Goal: Task Accomplishment & Management: Use online tool/utility

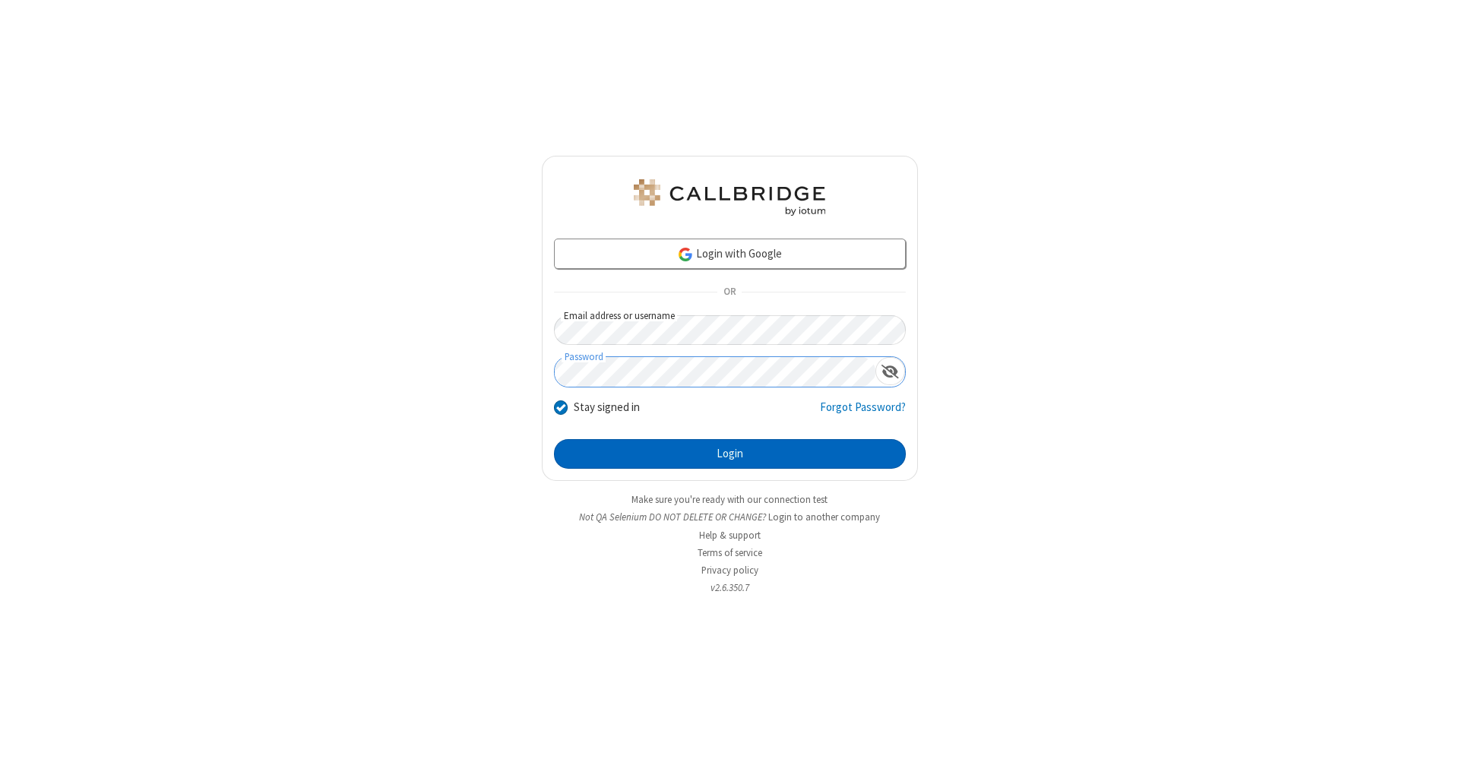
click at [730, 455] on button "Login" at bounding box center [730, 454] width 352 height 30
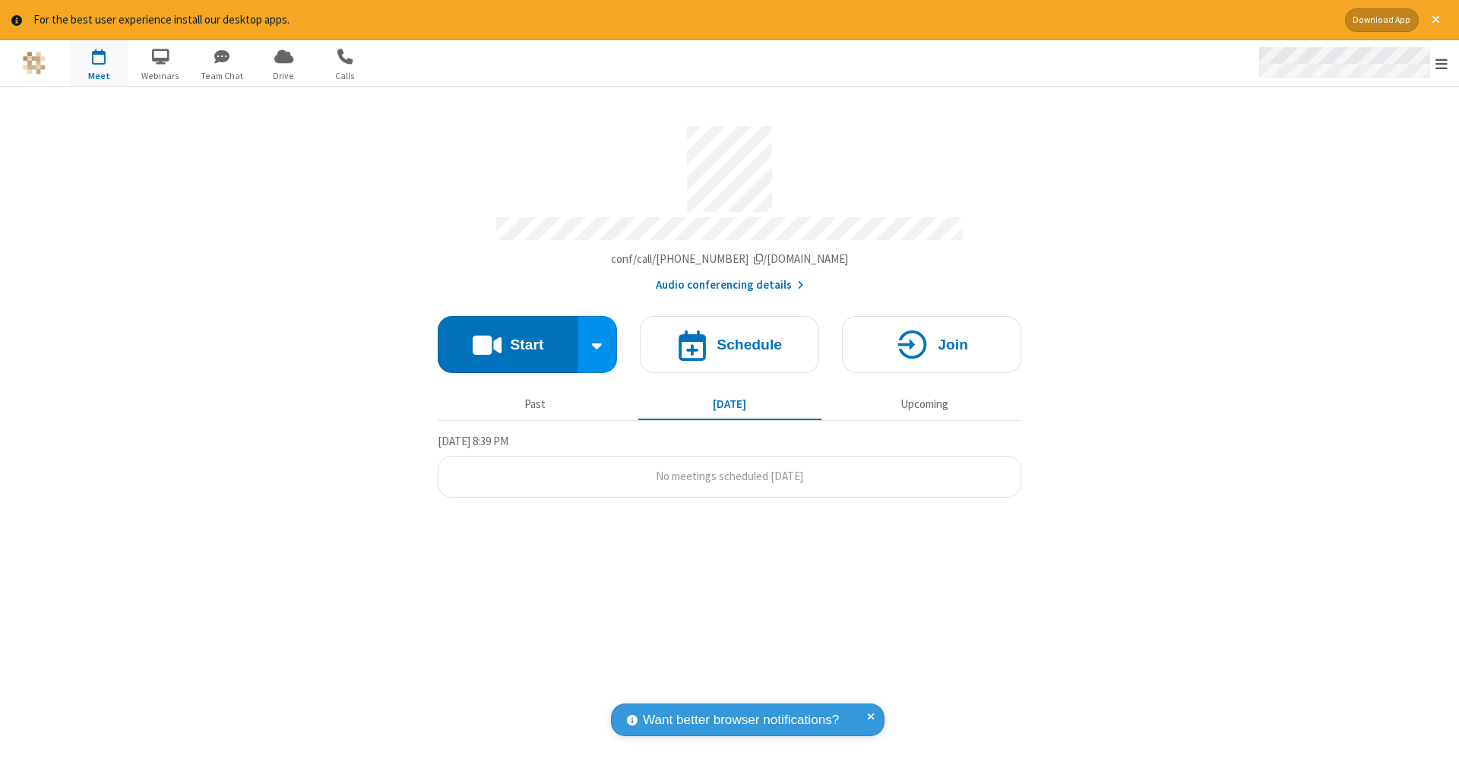
click at [1442, 64] on span "Open menu" at bounding box center [1442, 63] width 12 height 15
click at [99, 62] on span "button" at bounding box center [99, 56] width 57 height 26
click at [730, 338] on h4 "Schedule" at bounding box center [749, 345] width 65 height 14
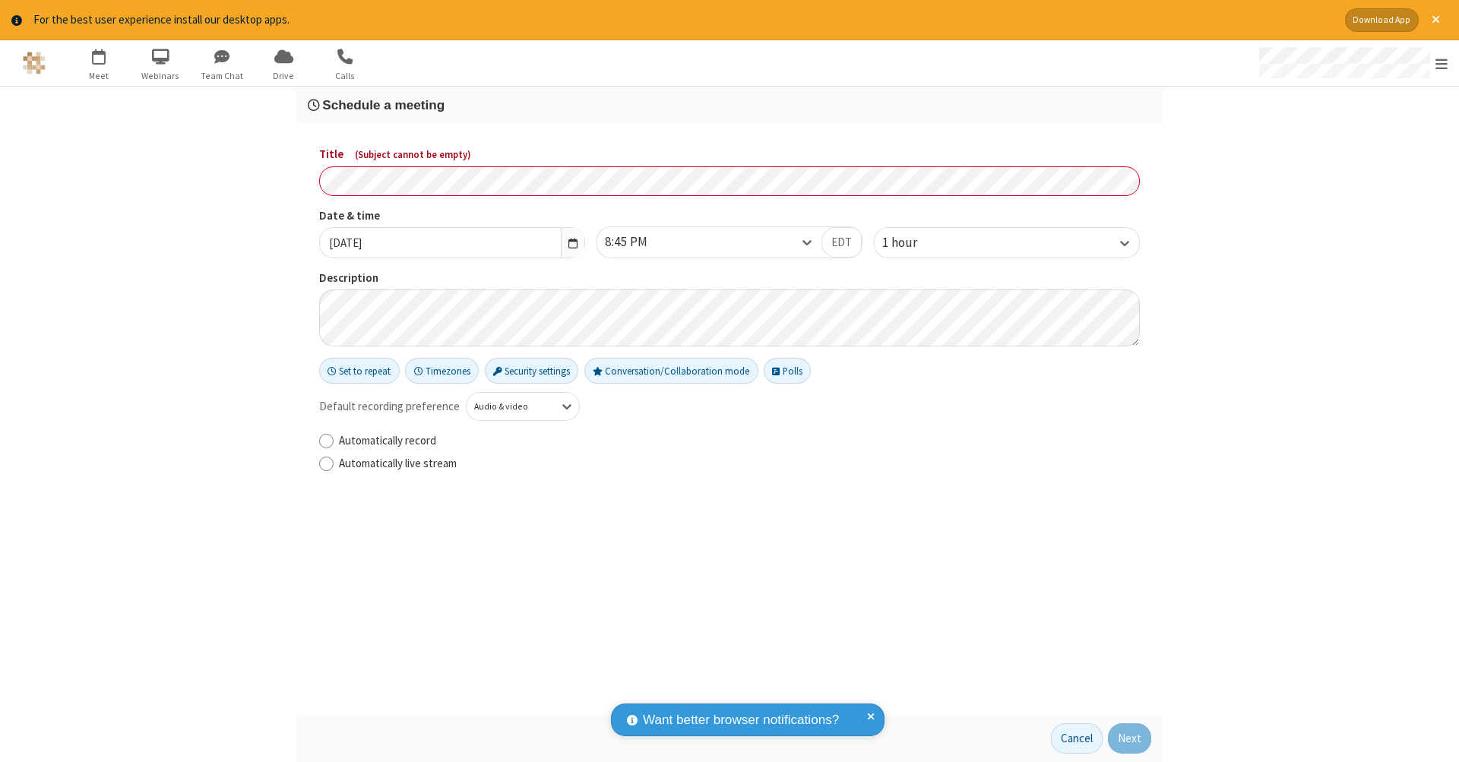
click at [730, 104] on h3 "Schedule a meeting" at bounding box center [730, 105] width 844 height 14
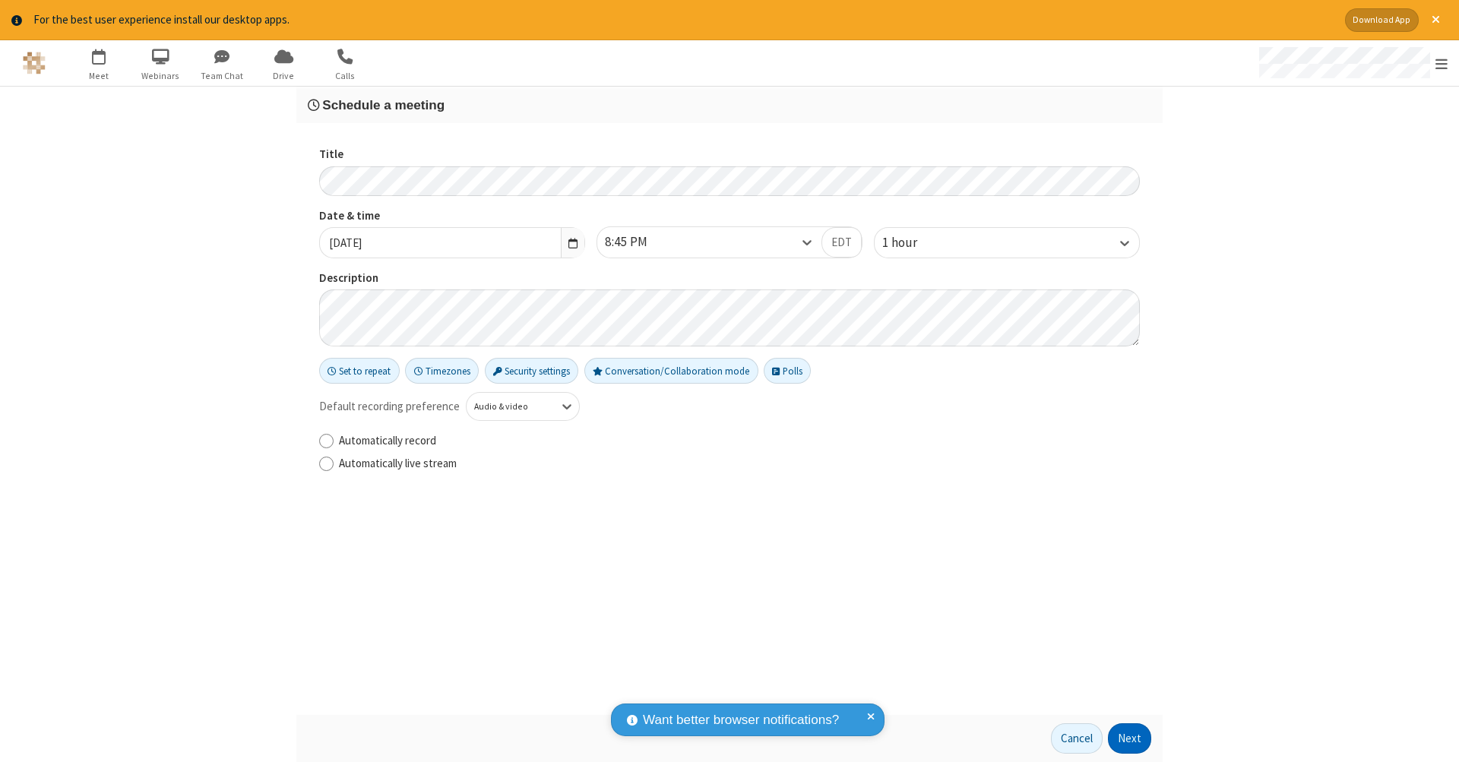
click at [1130, 739] on button "Next" at bounding box center [1129, 739] width 43 height 30
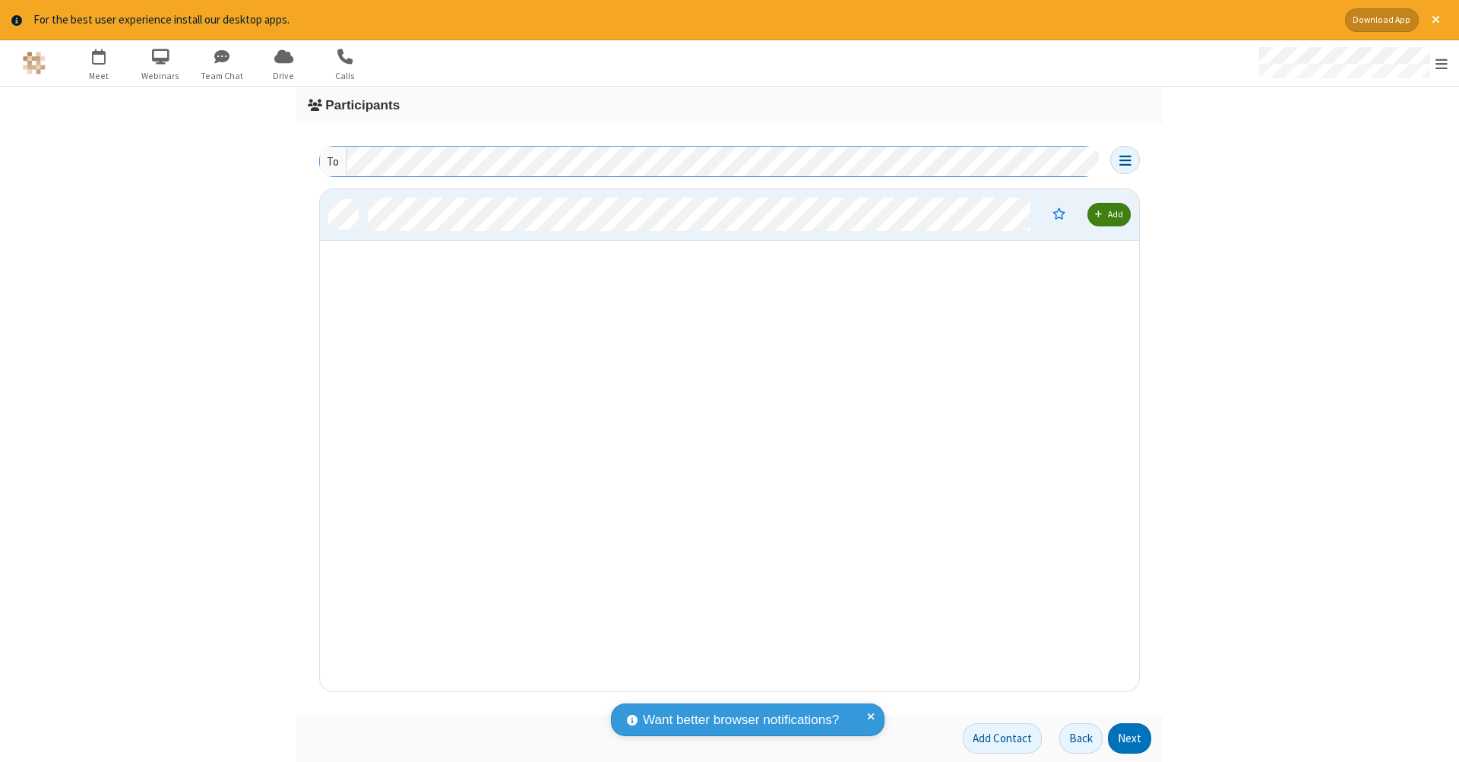
click at [1130, 739] on button "Next" at bounding box center [1129, 739] width 43 height 30
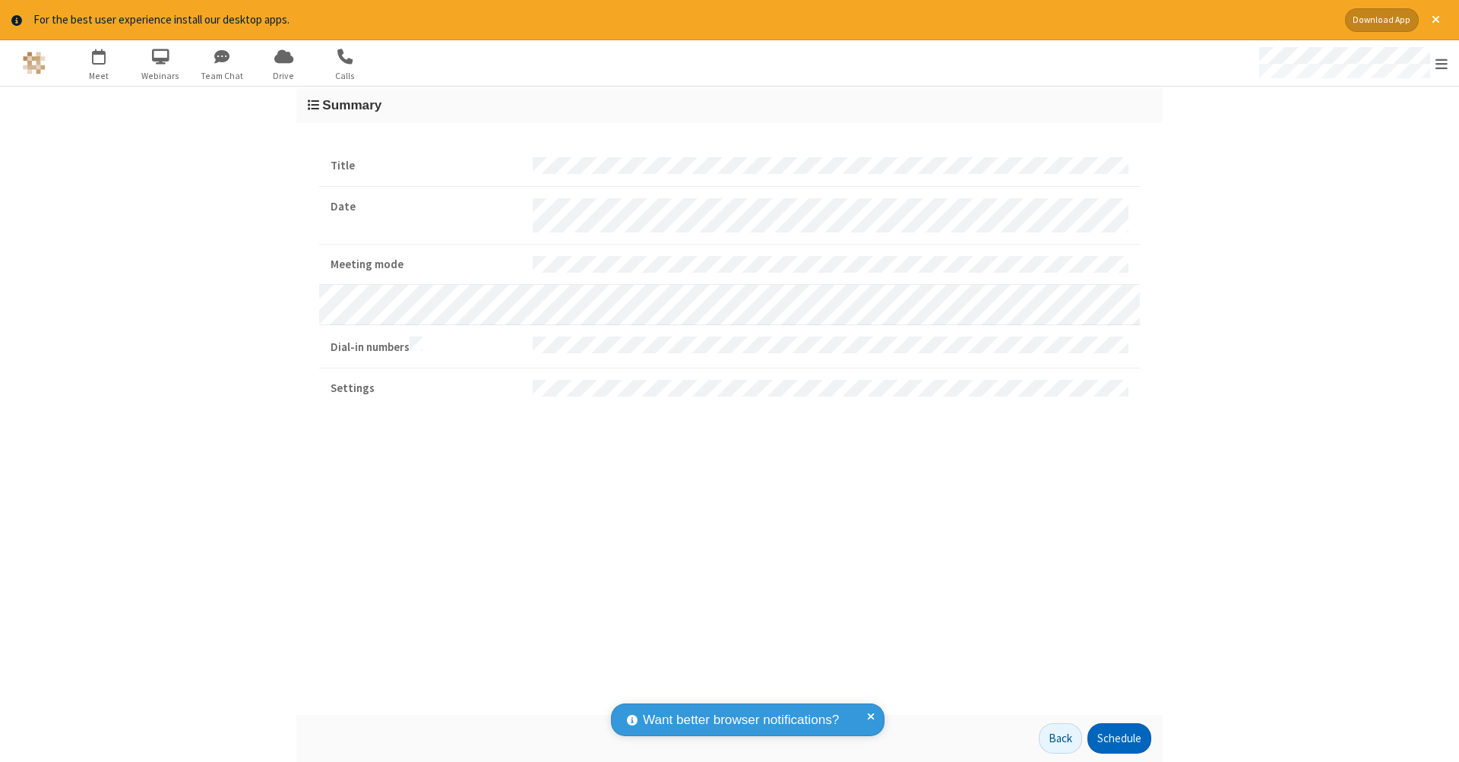
click at [1119, 739] on button "Schedule" at bounding box center [1120, 739] width 64 height 30
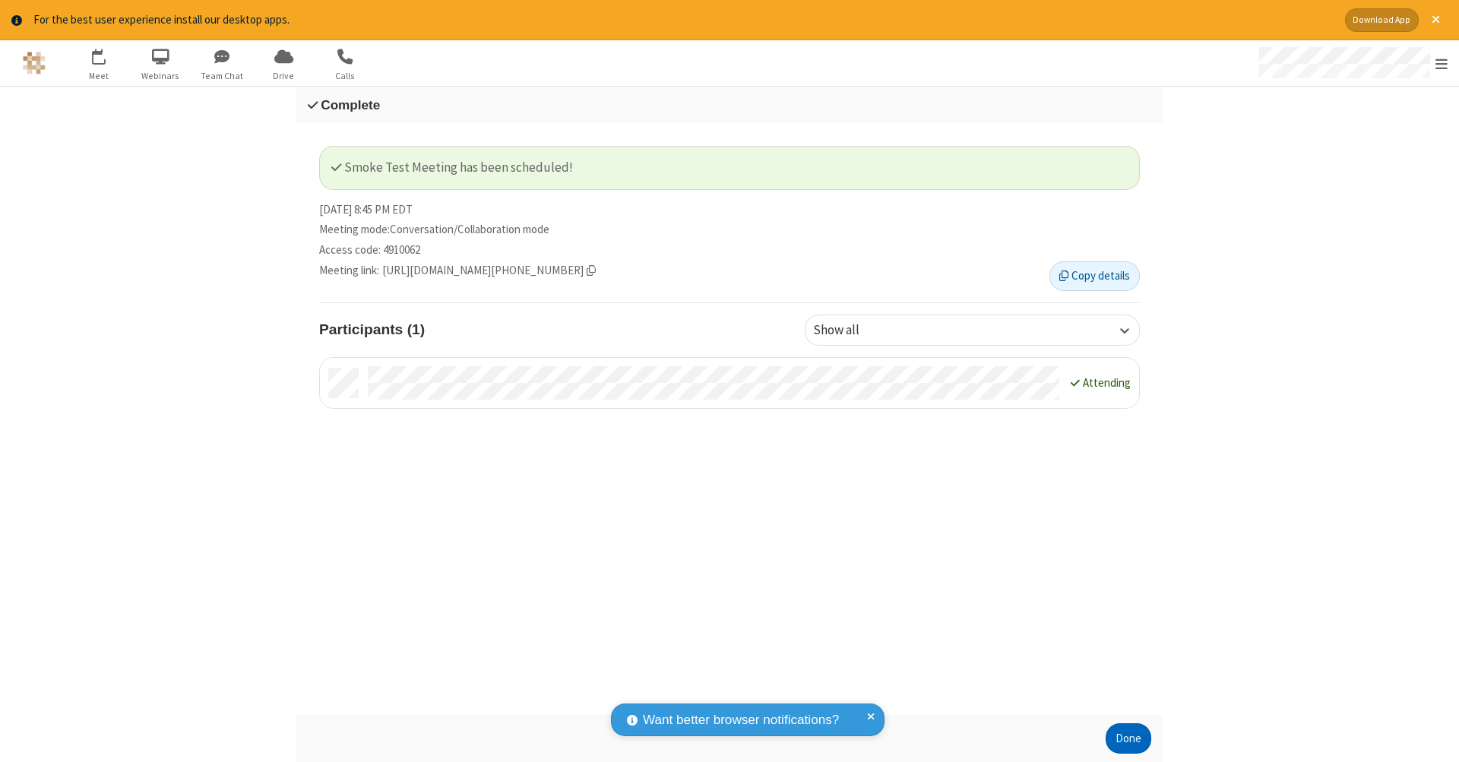
click at [1129, 739] on button "Done" at bounding box center [1129, 739] width 46 height 30
